Goal: Information Seeking & Learning: Learn about a topic

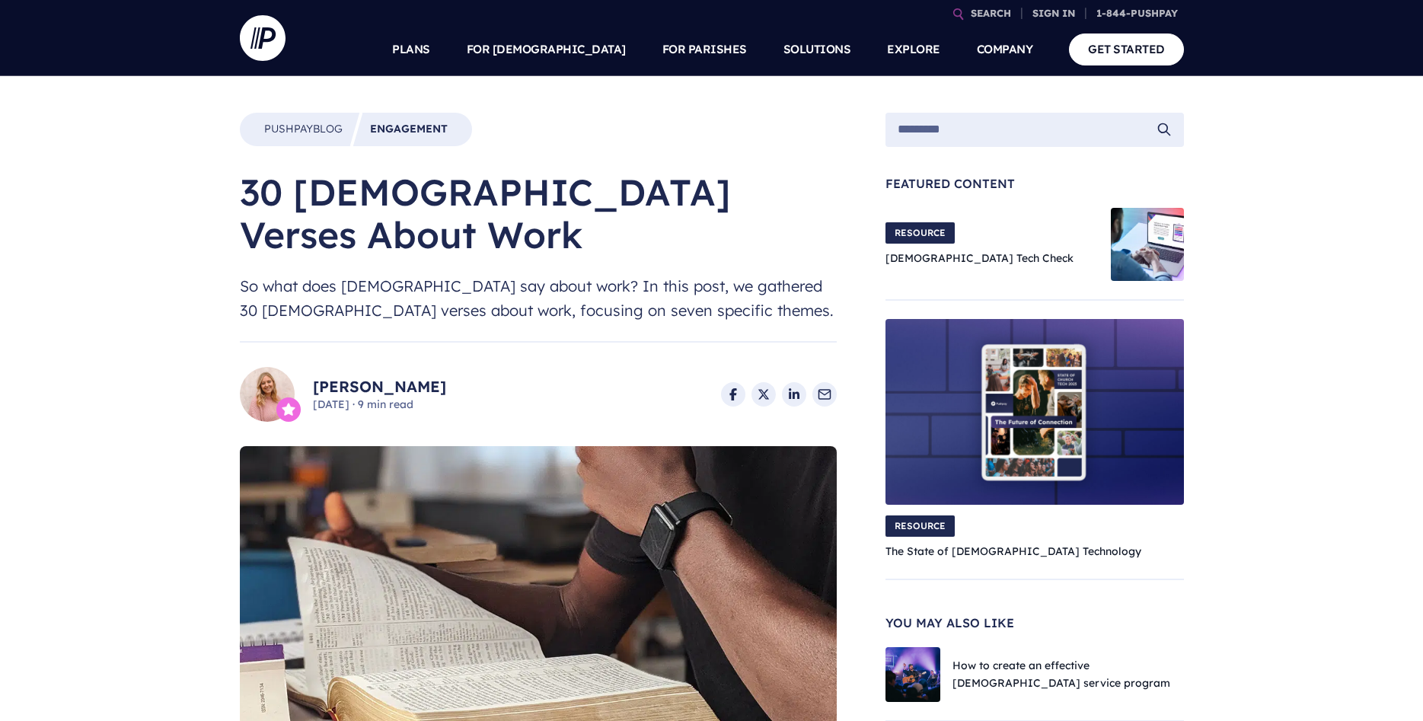
drag, startPoint x: 240, startPoint y: 185, endPoint x: 602, endPoint y: 269, distance: 372.0
copy div "30 [DEMOGRAPHIC_DATA] Verses About Work So what does [DEMOGRAPHIC_DATA] say abo…"
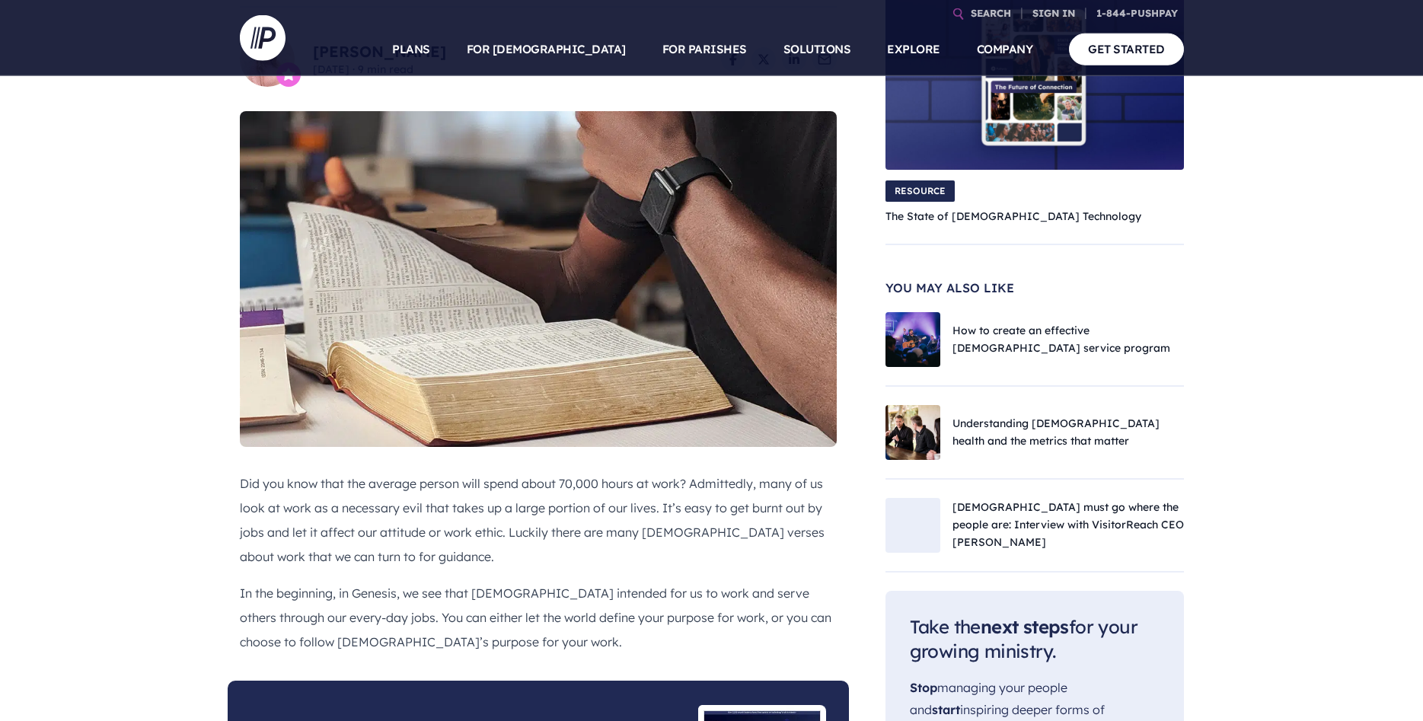
scroll to position [388, 0]
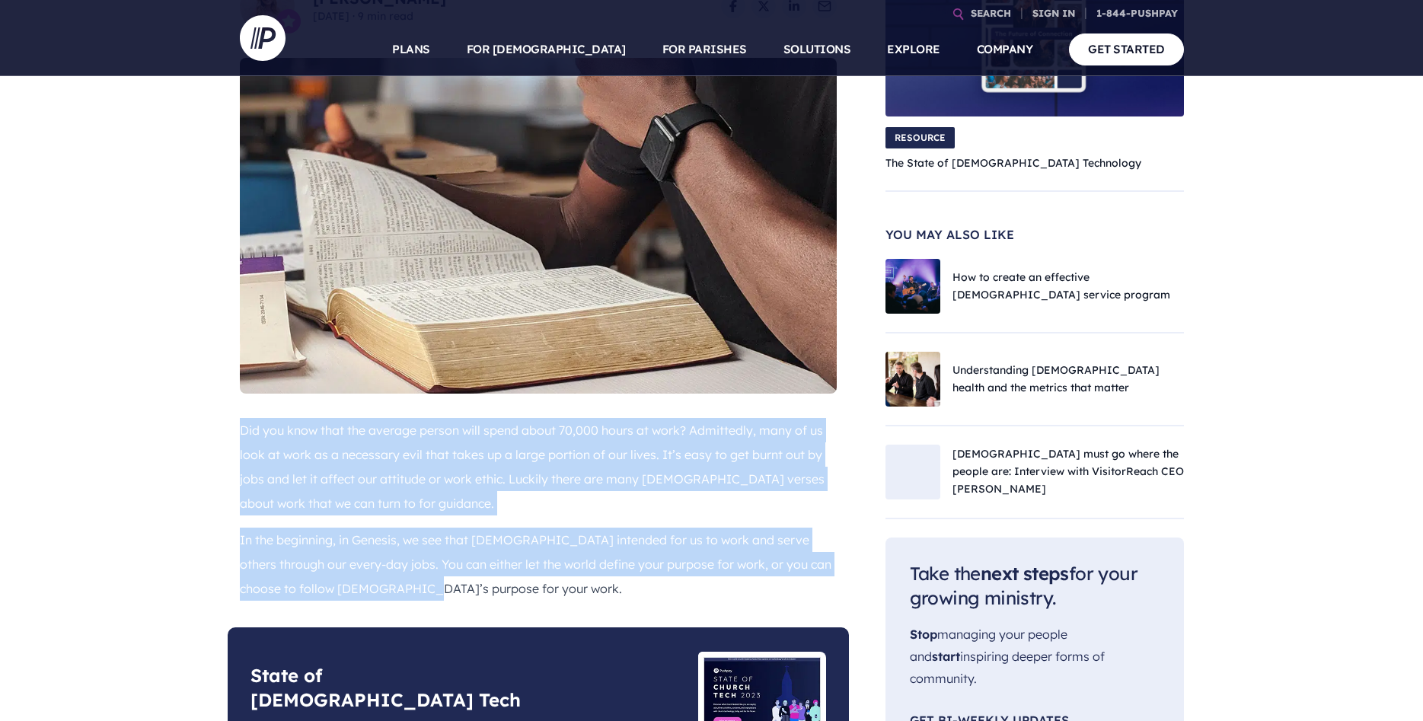
drag, startPoint x: 240, startPoint y: 388, endPoint x: 470, endPoint y: 565, distance: 290.4
click at [470, 565] on div "Did you know that the average person will spend about 70,000 hours at work? Adm…" at bounding box center [538, 522] width 621 height 209
copy div "Did you know that the average person will spend about 70,000 hours at work? Adm…"
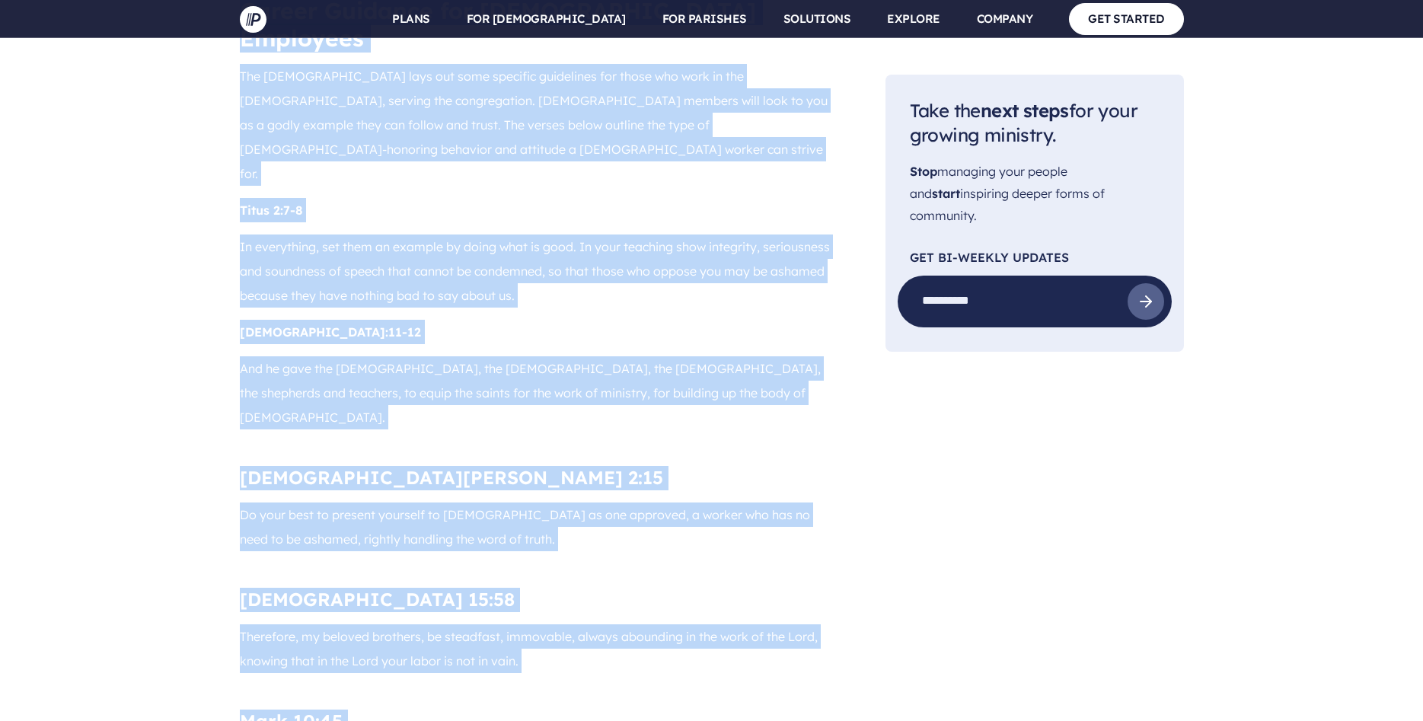
scroll to position [5354, 0]
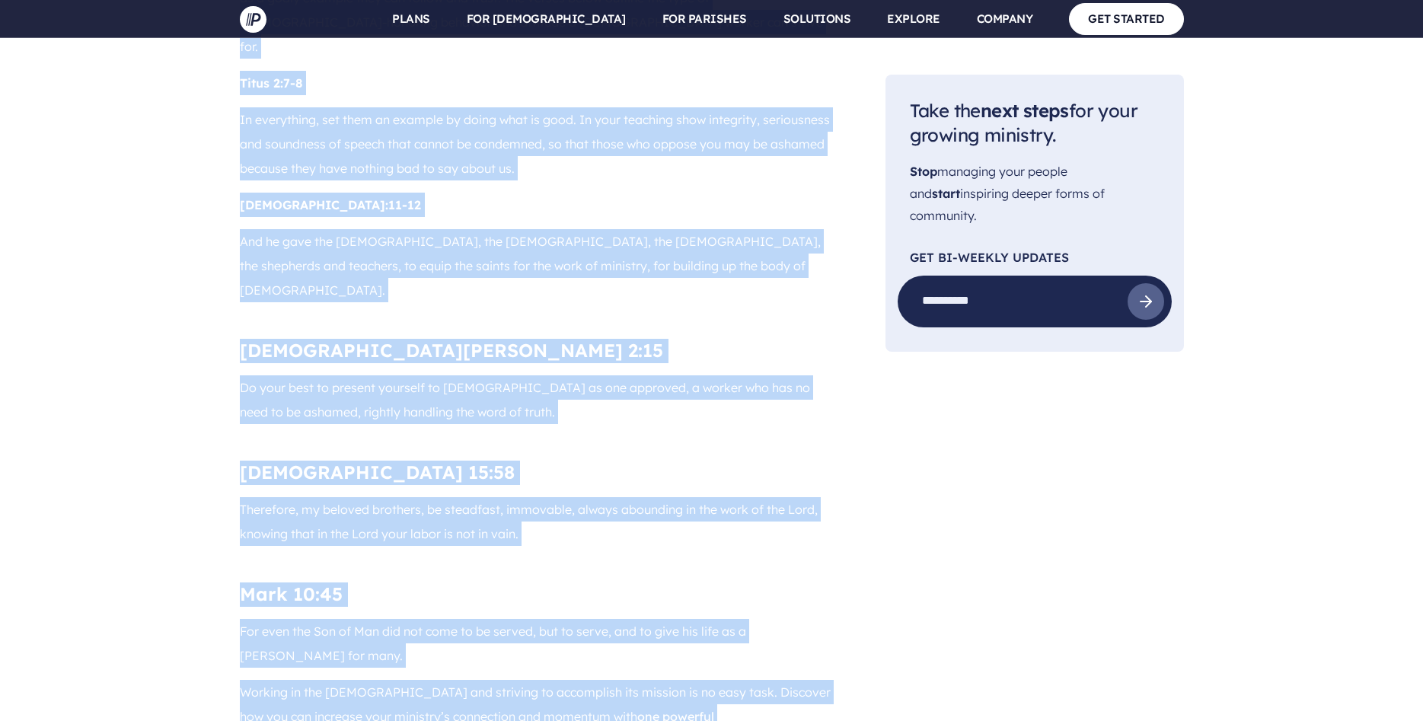
drag, startPoint x: 238, startPoint y: 242, endPoint x: 808, endPoint y: 399, distance: 590.7
